Goal: Task Accomplishment & Management: Manage account settings

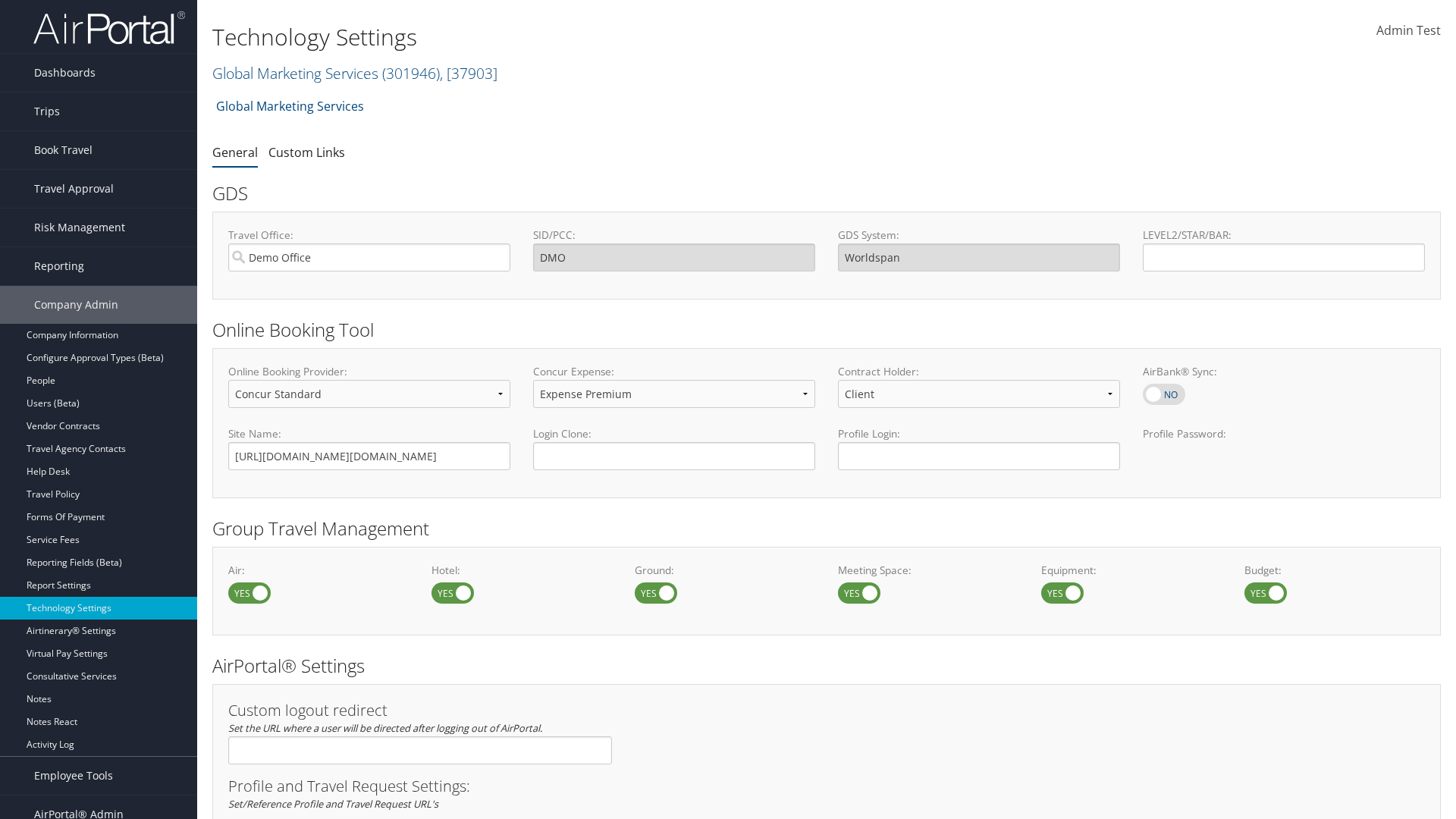
click at [453, 592] on label at bounding box center [452, 593] width 42 height 22
click at [449, 592] on input "checkbox" at bounding box center [443, 594] width 10 height 10
checkbox input "false"
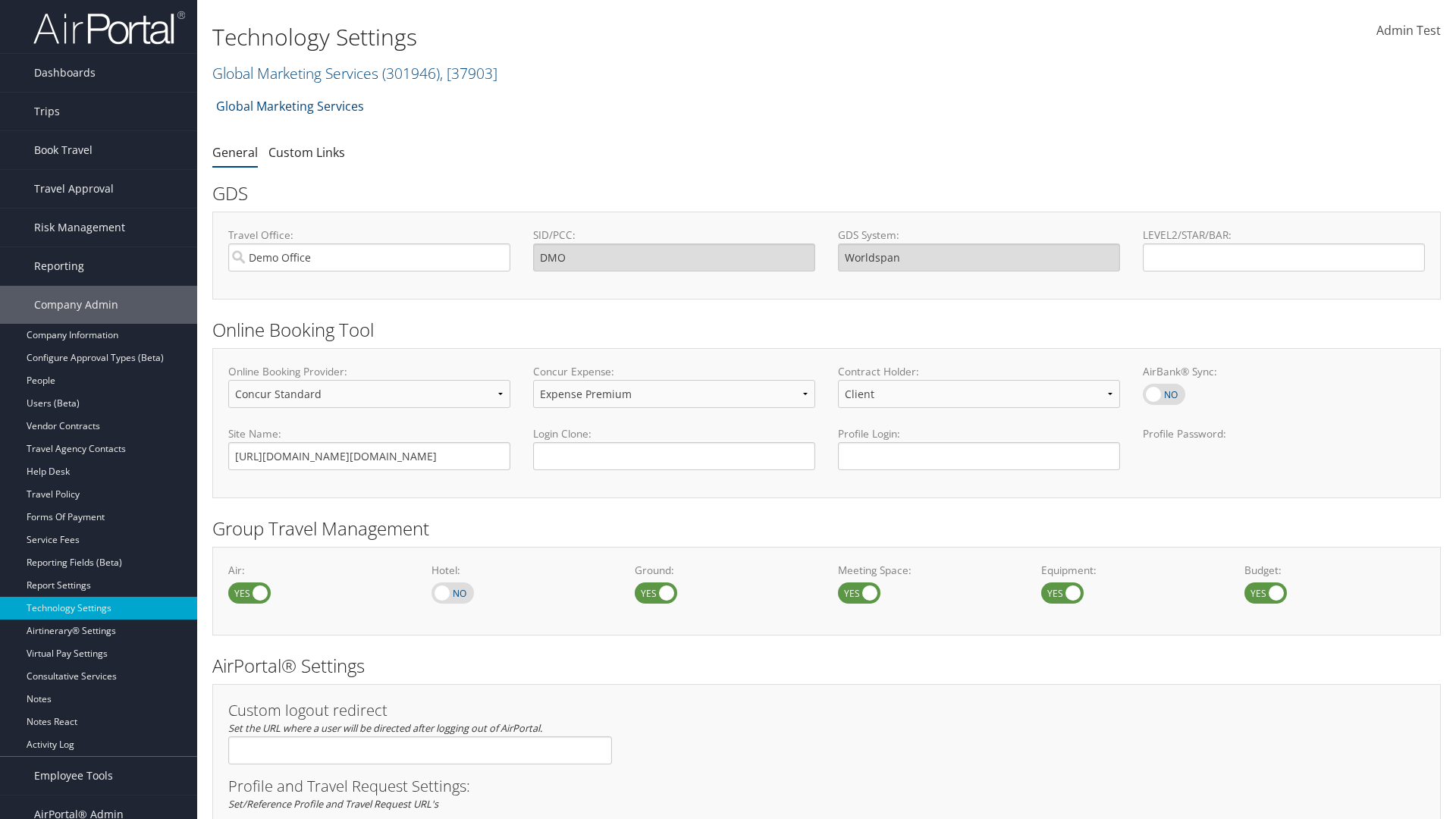
scroll to position [851, 0]
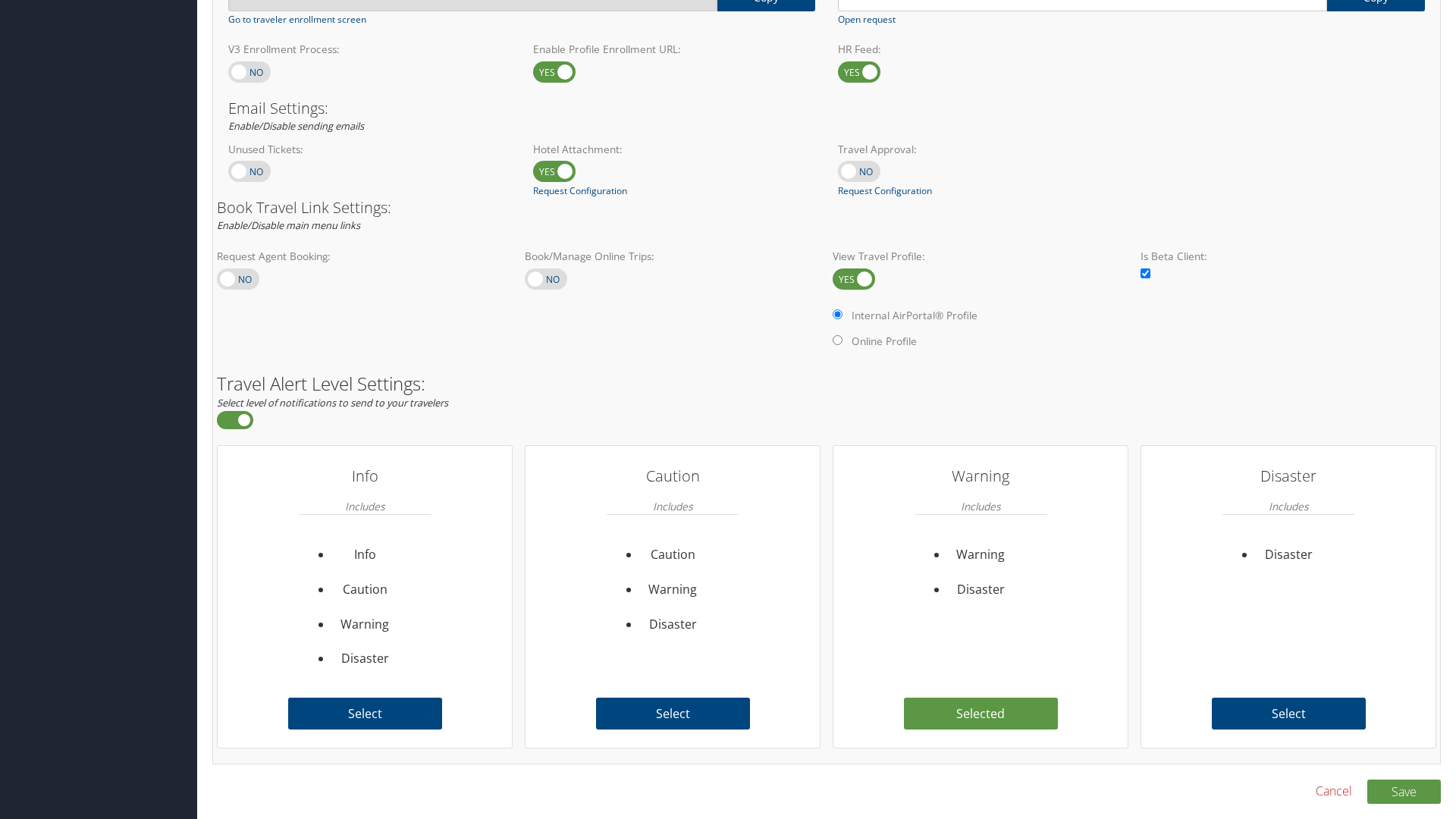
checkbox input "true"
